Goal: Task Accomplishment & Management: Complete application form

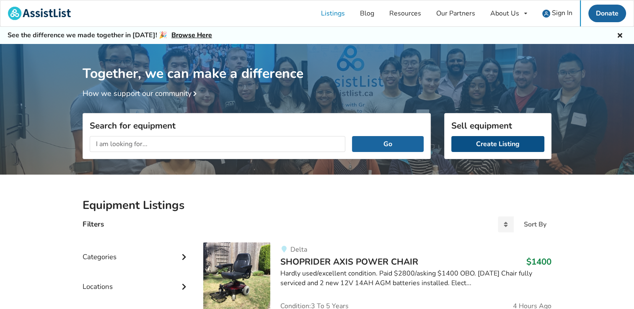
click at [495, 147] on link "Create Listing" at bounding box center [497, 144] width 93 height 16
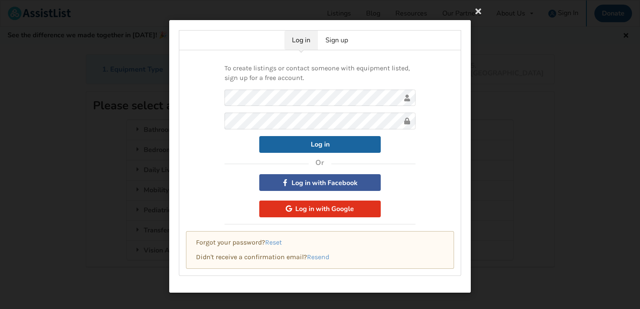
click at [313, 207] on button "Log in with Google" at bounding box center [319, 209] width 121 height 17
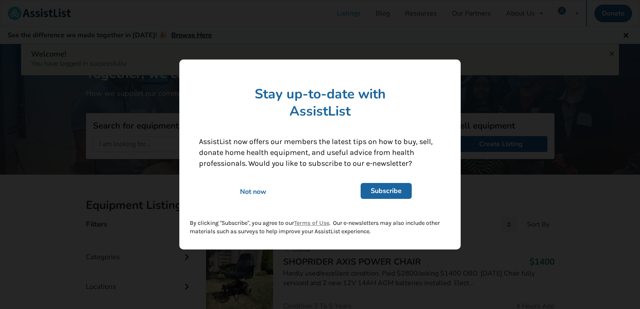
click at [254, 191] on div "Not now" at bounding box center [253, 191] width 120 height 9
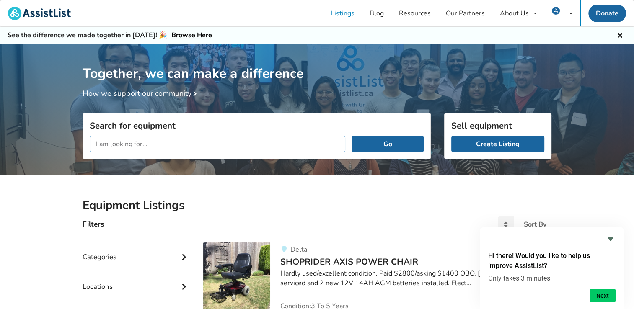
click at [132, 147] on input "text" at bounding box center [217, 144] width 255 height 16
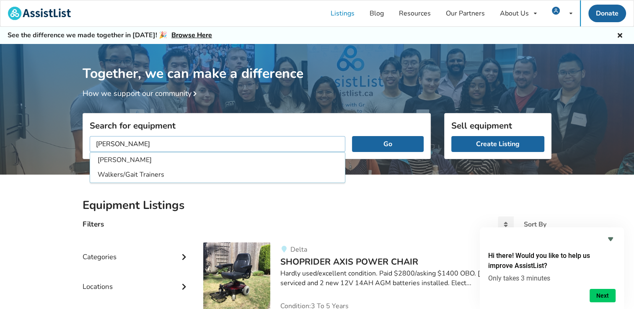
type input "walker"
click at [352, 136] on button "Go" at bounding box center [388, 144] width 72 height 16
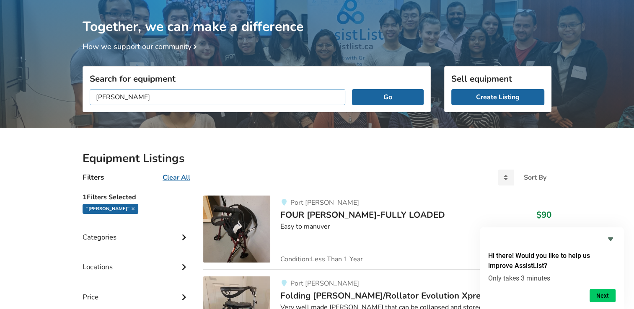
scroll to position [168, 0]
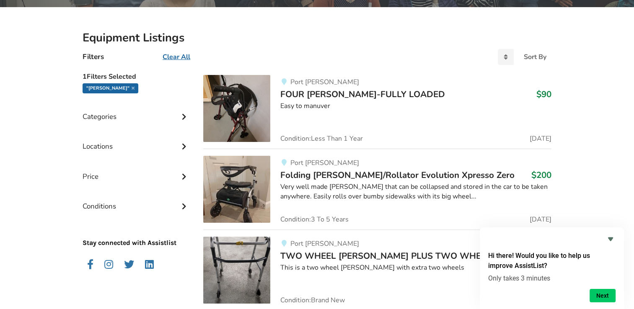
click at [243, 107] on img at bounding box center [236, 108] width 67 height 67
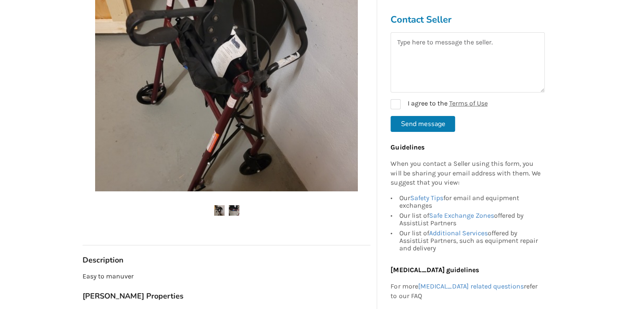
scroll to position [251, 0]
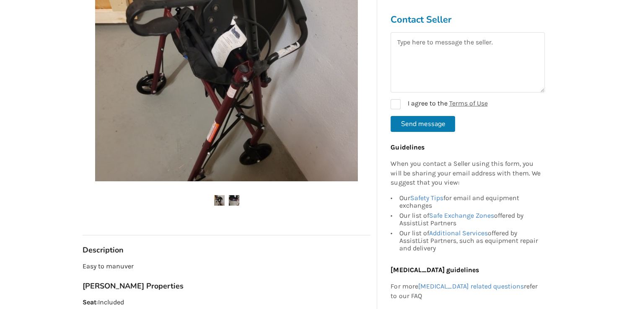
click at [237, 197] on img at bounding box center [234, 200] width 10 height 10
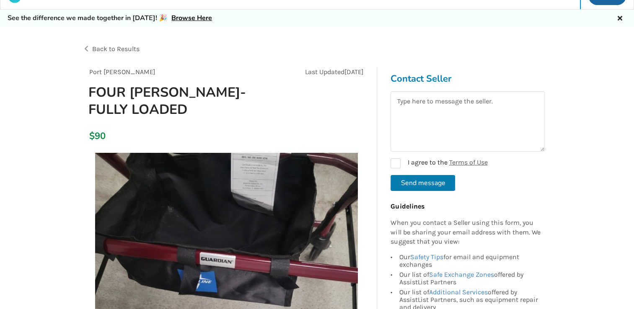
scroll to position [0, 0]
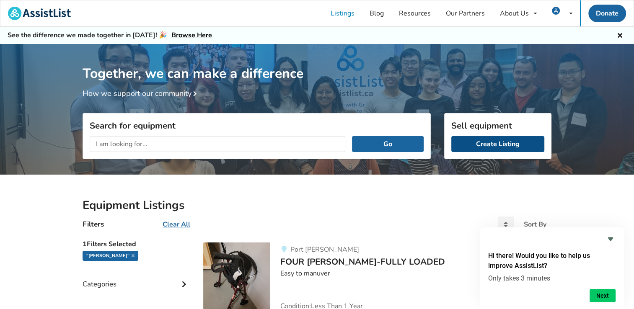
click at [487, 142] on link "Create Listing" at bounding box center [497, 144] width 93 height 16
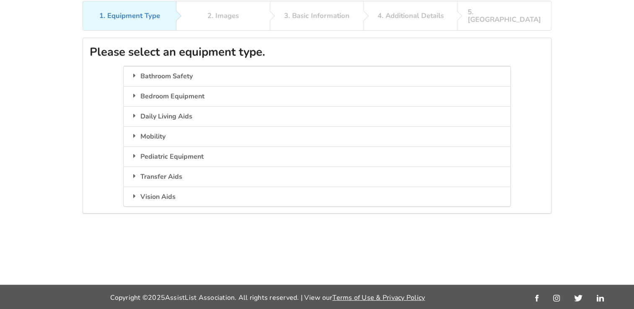
scroll to position [54, 0]
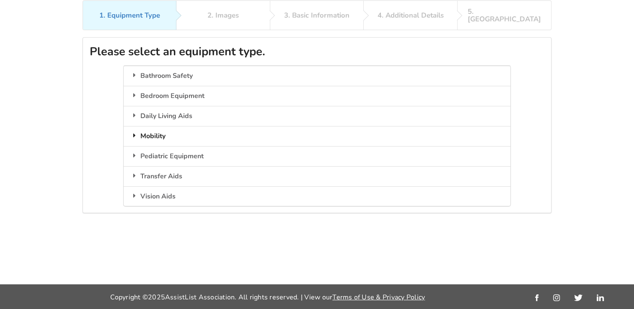
click at [157, 128] on div "Mobility" at bounding box center [317, 136] width 386 height 20
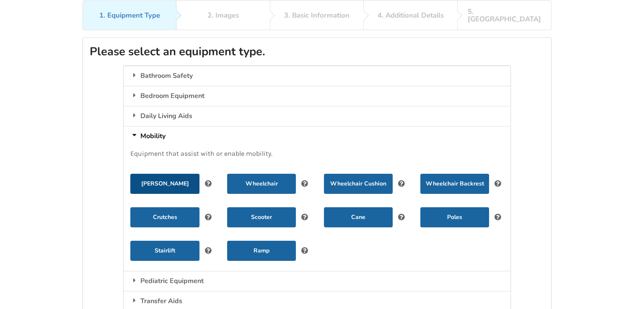
click at [168, 174] on button "[PERSON_NAME]" at bounding box center [164, 184] width 69 height 20
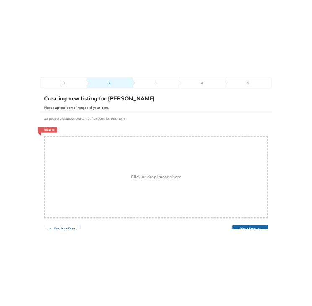
scroll to position [56, 0]
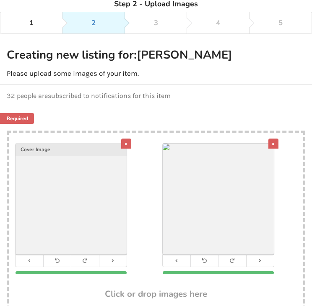
click at [126, 143] on div "x" at bounding box center [126, 144] width 10 height 10
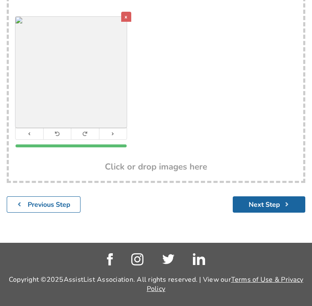
scroll to position [342, 0]
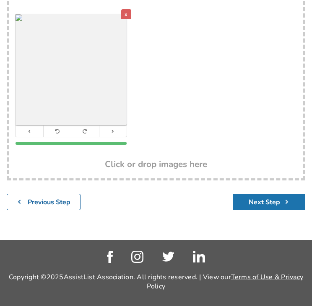
click at [283, 199] on icon "submit" at bounding box center [286, 202] width 8 height 7
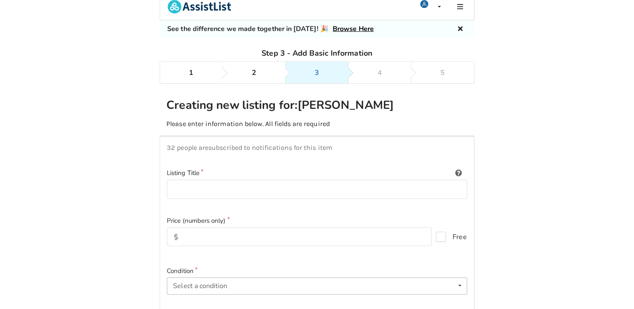
scroll to position [6, 0]
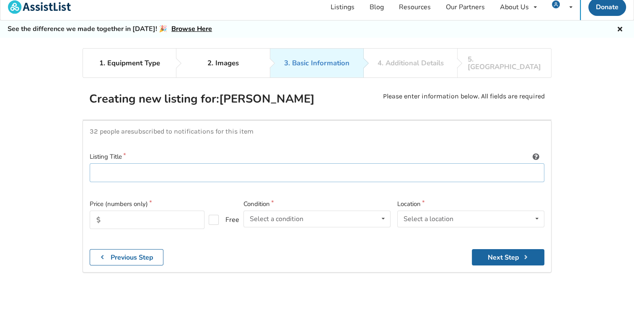
click at [124, 163] on input at bounding box center [317, 172] width 454 height 19
paste input "2 Fabric Dining Room Chairs - Used as spare chairs for extra company. Moved so …"
type input "2 Fabric Dining Room Chairs - Used as spare chairs for extra company. Moved so …"
drag, startPoint x: 427, startPoint y: 167, endPoint x: 46, endPoint y: 130, distance: 382.5
click at [46, 130] on div "1. Equipment Type 2. Images 3. Basic Information 4. Additional Details 5. Previ…" at bounding box center [317, 190] width 634 height 284
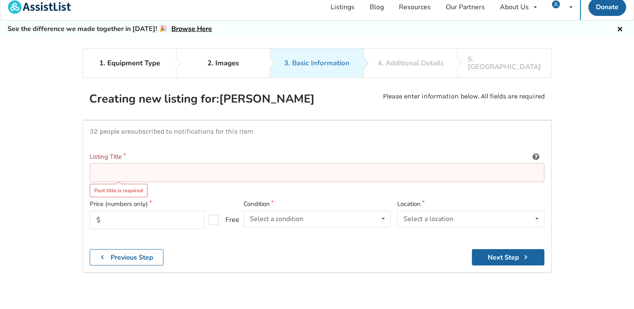
paste input "Drive 4-Wheel Folding Aluminum Rollator with Seat, Backrest & Handbrake"
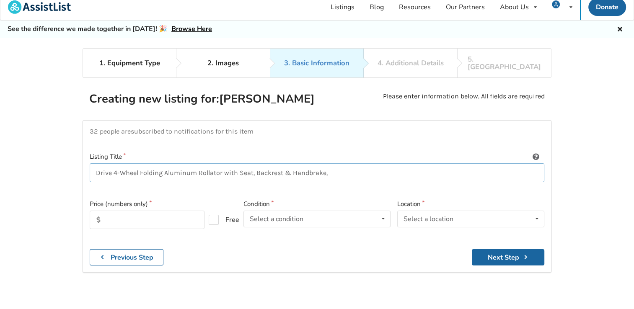
paste input "32-37-in Height"
type input "Drive 4-Wheel Folding Aluminum Rollator with Seat, Backrest & Handbrake, 32-37-…"
click at [380, 211] on icon at bounding box center [383, 218] width 12 height 15
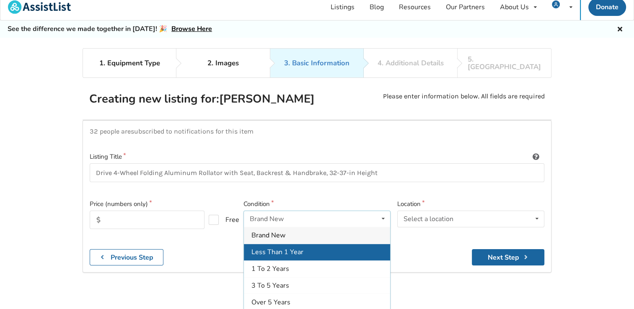
click at [358, 244] on div "Less Than 1 Year" at bounding box center [317, 252] width 146 height 17
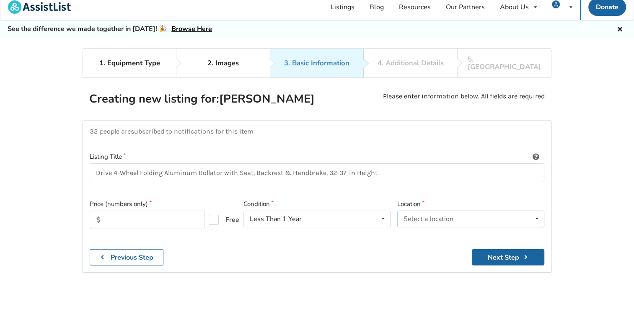
click at [423, 216] on div "Select a location" at bounding box center [428, 219] width 50 height 7
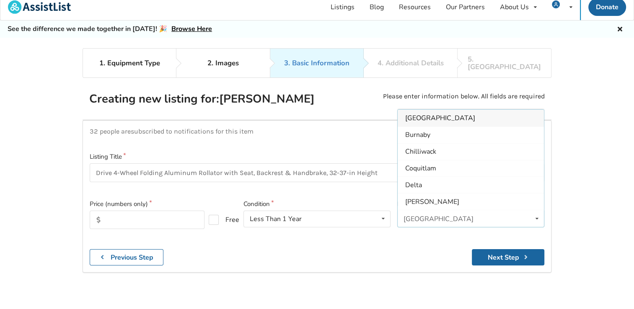
click at [423, 216] on div "[GEOGRAPHIC_DATA]" at bounding box center [438, 219] width 70 height 7
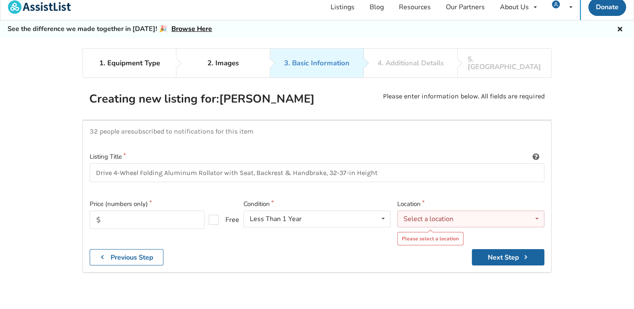
click at [417, 216] on div "Select a location Abbotsford Burnaby Chilliwack Coquitlam Delta Langley Maple R…" at bounding box center [470, 219] width 147 height 17
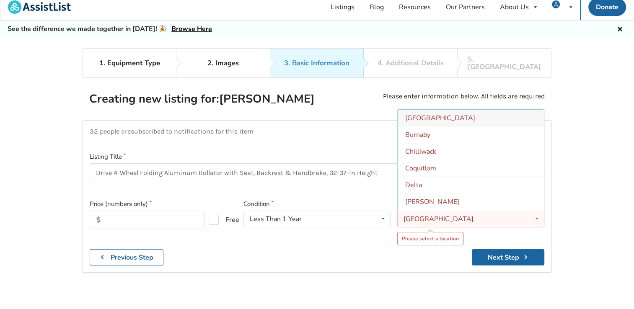
click at [429, 216] on div "[GEOGRAPHIC_DATA]" at bounding box center [438, 219] width 70 height 7
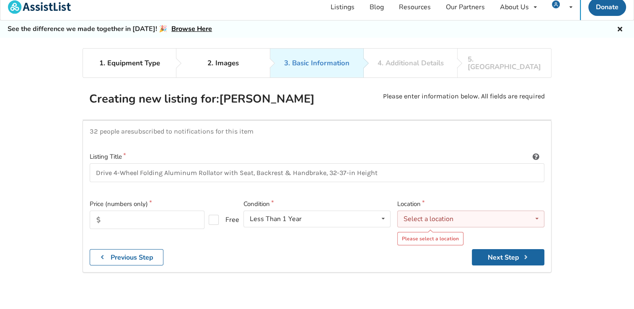
click at [437, 216] on div "Select a location" at bounding box center [428, 219] width 50 height 7
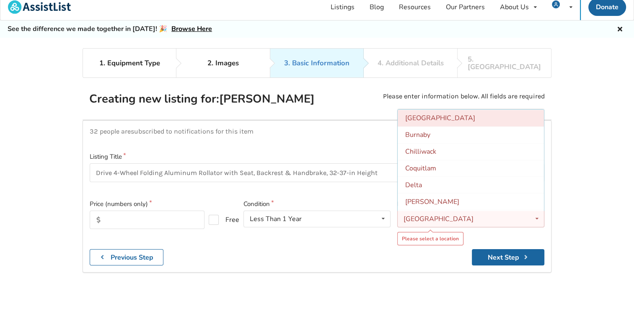
click at [448, 110] on div "[GEOGRAPHIC_DATA]" at bounding box center [470, 118] width 146 height 17
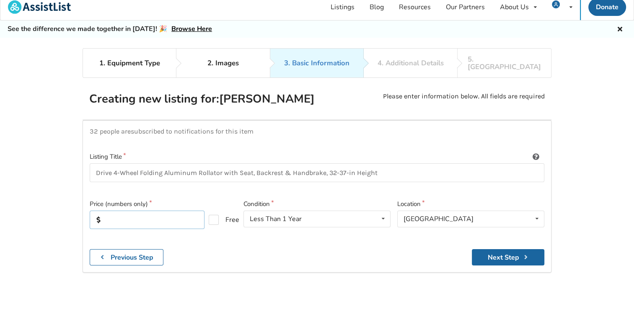
click at [134, 211] on input "text" at bounding box center [147, 220] width 115 height 18
type input "60"
click at [369, 274] on div "1. Equipment Type 2. Images 3. Basic Information 4. Additional Details 5. Previ…" at bounding box center [317, 190] width 634 height 284
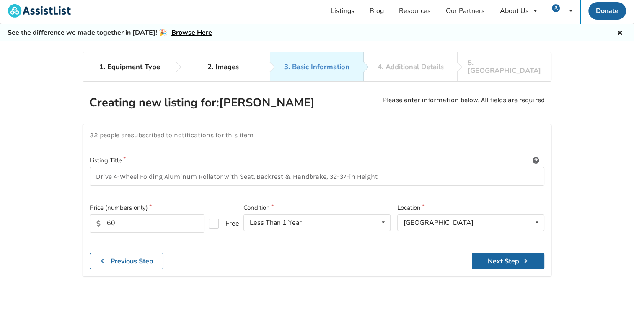
scroll to position [0, 0]
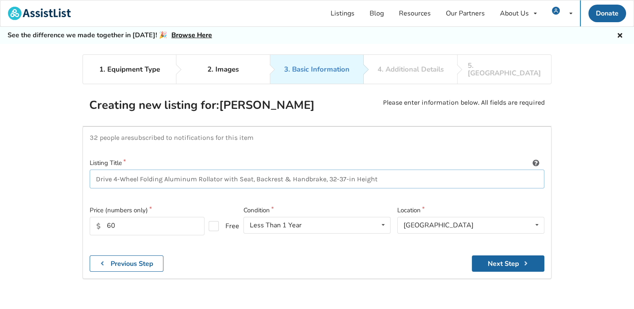
click at [220, 170] on input "Drive 4-Wheel Folding Aluminum Rollator with Seat, Backrest & Handbrake, 32-37-…" at bounding box center [317, 179] width 454 height 19
type input "Drive 4-Wheel Folding Aluminum Rollator/Walker with Seat, Backrest & Handbrake,…"
drag, startPoint x: 116, startPoint y: 219, endPoint x: 106, endPoint y: 220, distance: 9.4
click at [106, 220] on input "60" at bounding box center [147, 226] width 115 height 18
type input "75"
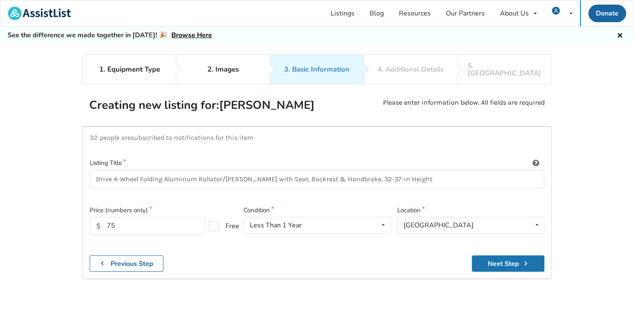
click at [511, 256] on button "Next Step" at bounding box center [508, 263] width 72 height 16
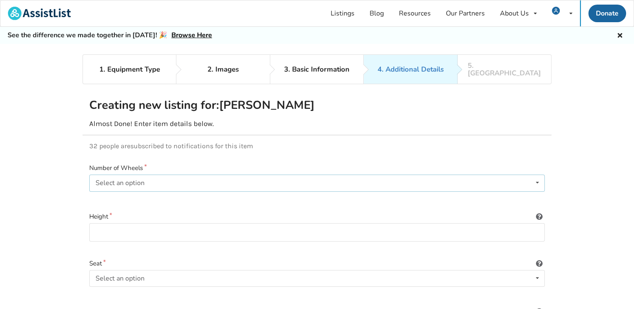
click at [140, 180] on div "Select an option" at bounding box center [119, 183] width 49 height 7
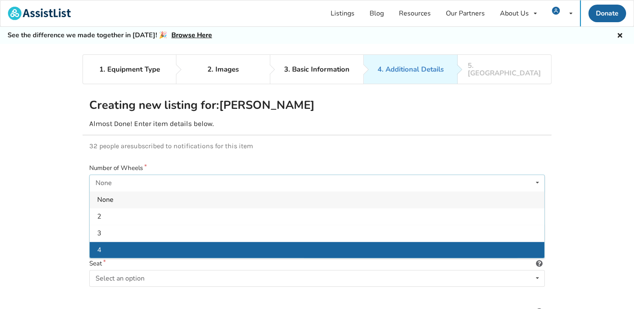
click at [95, 244] on div "4" at bounding box center [317, 249] width 454 height 17
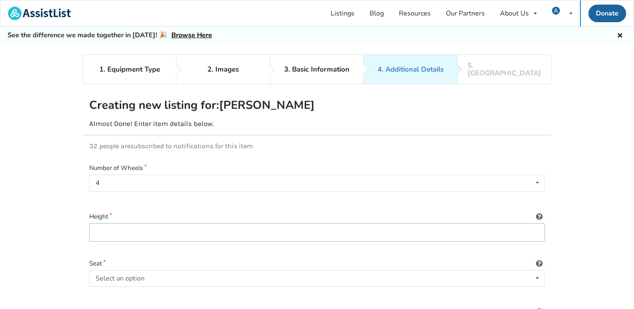
click at [117, 223] on input at bounding box center [316, 232] width 455 height 19
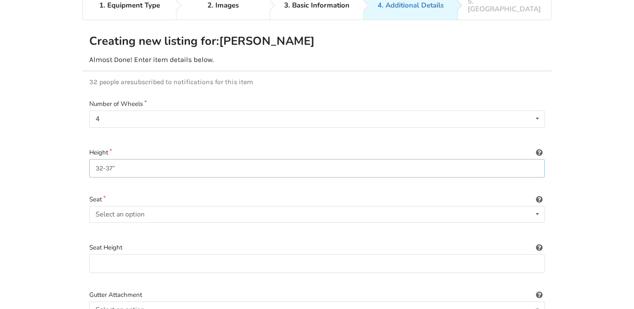
scroll to position [84, 0]
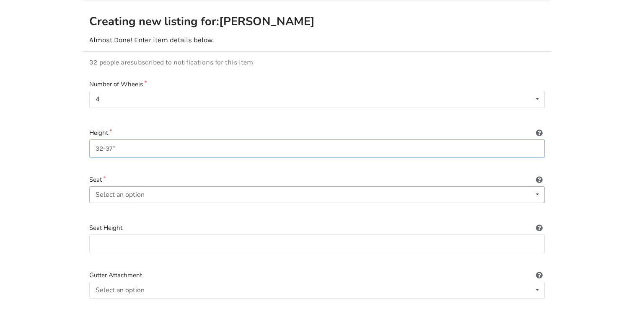
type input "32-37""
click at [177, 186] on div "Select an option Included Not included" at bounding box center [316, 194] width 455 height 17
click at [108, 207] on span "Included" at bounding box center [110, 211] width 26 height 9
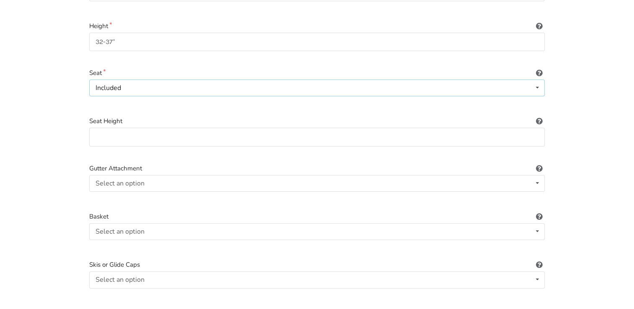
scroll to position [209, 0]
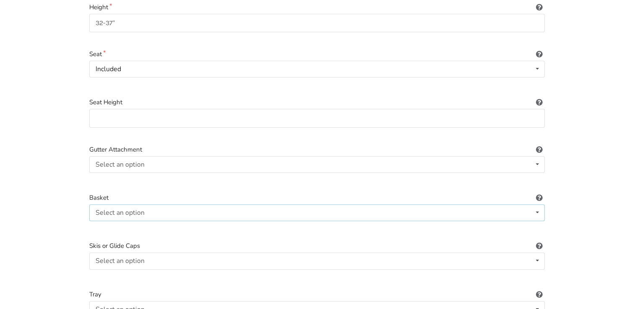
click at [160, 206] on div "Select an option Included Not included" at bounding box center [316, 212] width 455 height 17
click at [104, 225] on span "Included" at bounding box center [110, 229] width 26 height 9
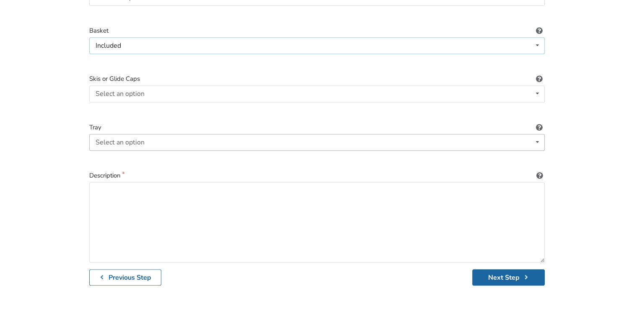
scroll to position [377, 0]
click at [160, 191] on textarea at bounding box center [316, 222] width 455 height 80
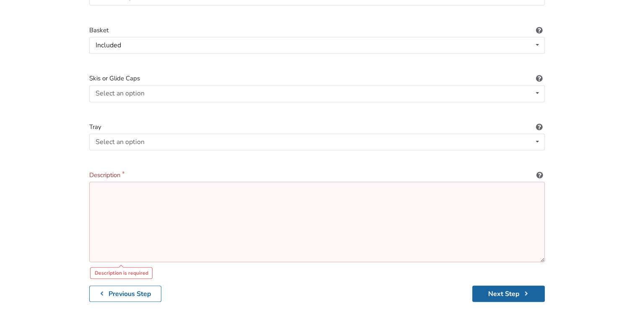
click at [125, 195] on textarea at bounding box center [316, 222] width 455 height 80
paste textarea "Ergonomic handles reduce strain on hands Pouch under seat for added privacy and…"
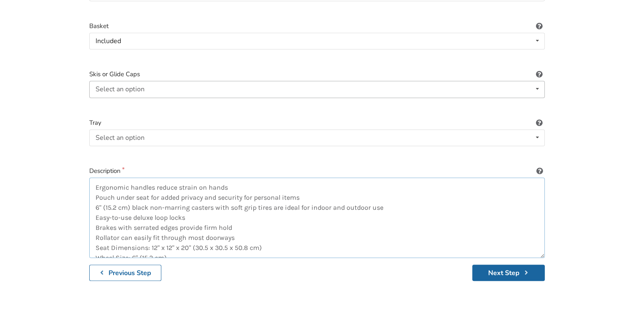
scroll to position [399, 0]
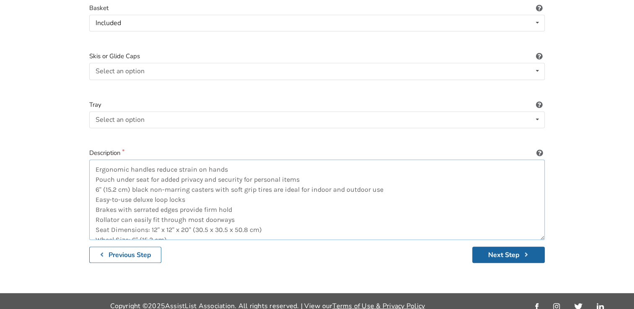
click at [233, 162] on textarea "Ergonomic handles reduce strain on hands Pouch under seat for added privacy and…" at bounding box center [316, 200] width 455 height 80
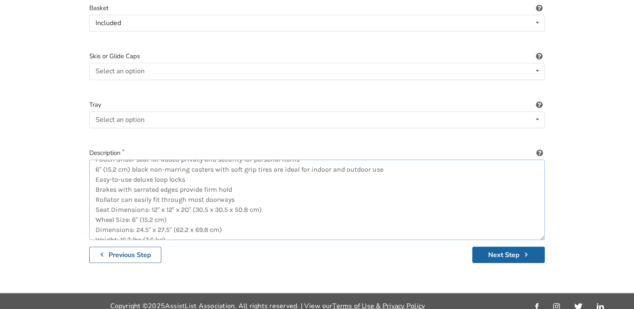
scroll to position [30, 0]
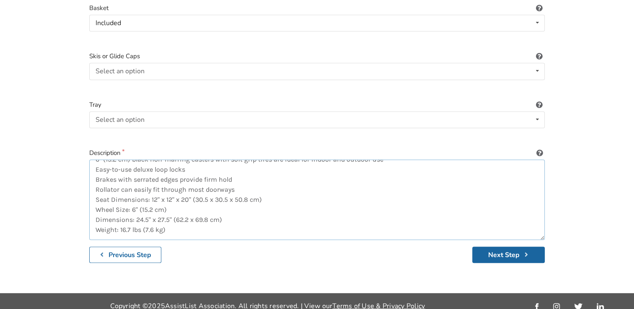
drag, startPoint x: 136, startPoint y: 182, endPoint x: 95, endPoint y: 180, distance: 40.7
click at [95, 180] on textarea "Ergonomic handles reduce strain on hands Pouch under seat for added privacy and…" at bounding box center [316, 200] width 455 height 80
click at [294, 193] on textarea "Ergonomic handles reduce strain on hands Pouch under seat for added privacy and…" at bounding box center [316, 200] width 455 height 80
type textarea "Ergonomic handles reduce strain on hands Pouch under seat for added privacy and…"
click at [501, 247] on button "Next Step" at bounding box center [508, 255] width 72 height 16
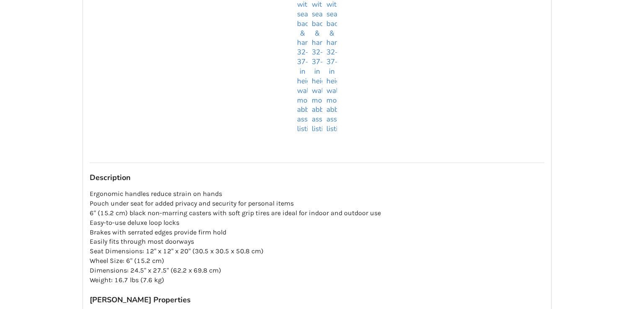
scroll to position [712, 0]
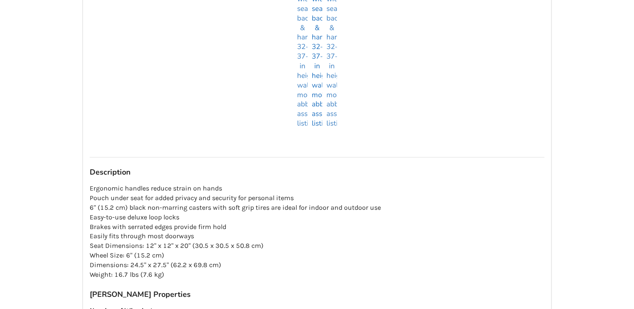
click at [315, 115] on img at bounding box center [317, 29] width 10 height 198
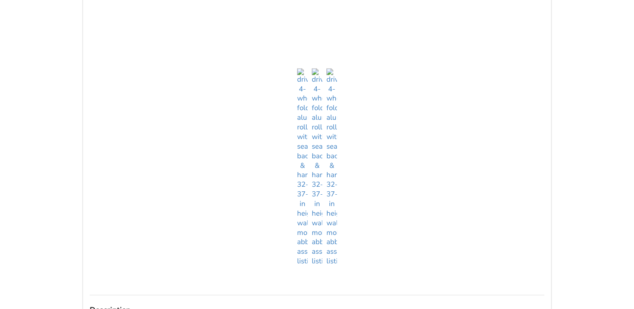
scroll to position [586, 0]
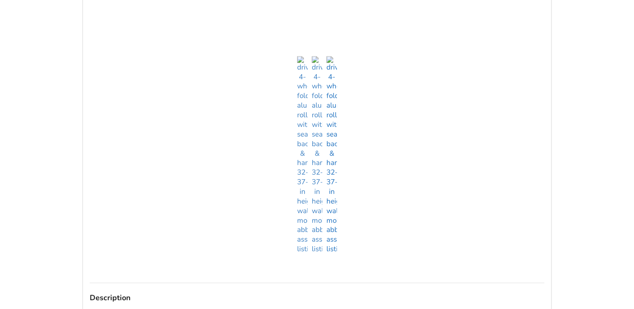
click at [332, 243] on img at bounding box center [331, 155] width 10 height 198
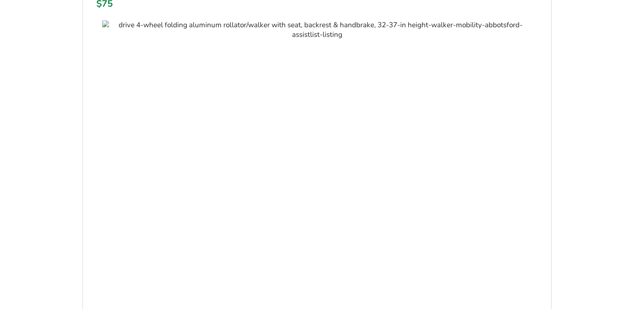
scroll to position [0, 0]
